Goal: Task Accomplishment & Management: Complete application form

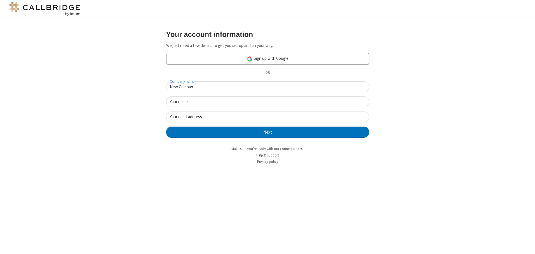
type input "New Company"
type input "New User"
type input "[EMAIL_ADDRESS][DOMAIN_NAME]"
click button "Next" at bounding box center [267, 132] width 203 height 11
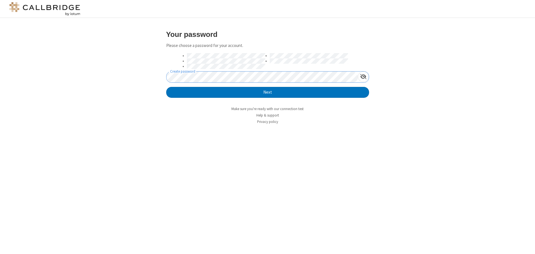
click button "Next" at bounding box center [267, 92] width 203 height 11
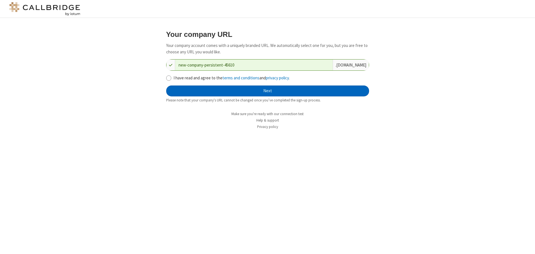
click at [268, 91] on button "Next" at bounding box center [267, 91] width 203 height 11
